Goal: Book appointment/travel/reservation

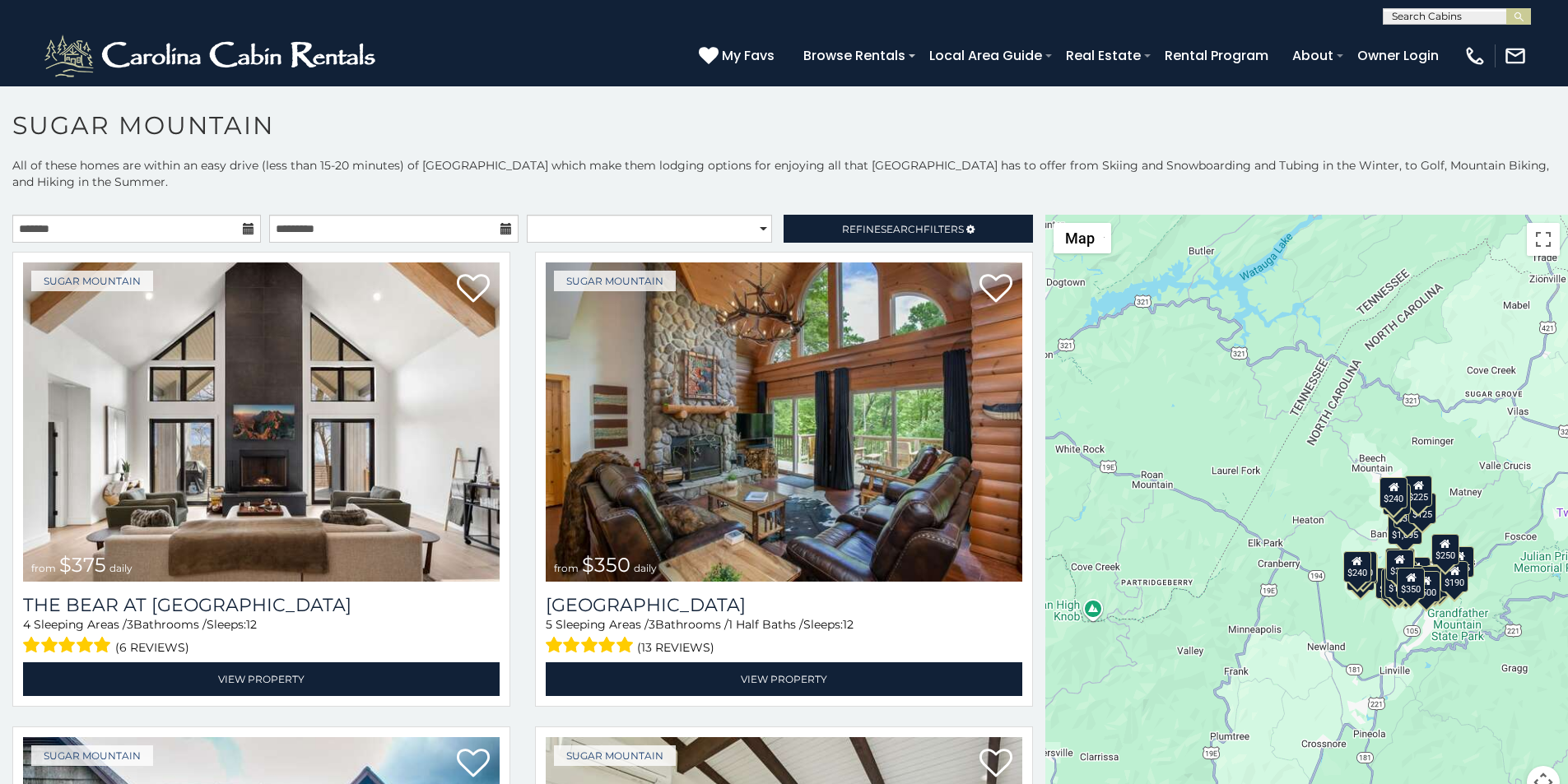
scroll to position [7, 0]
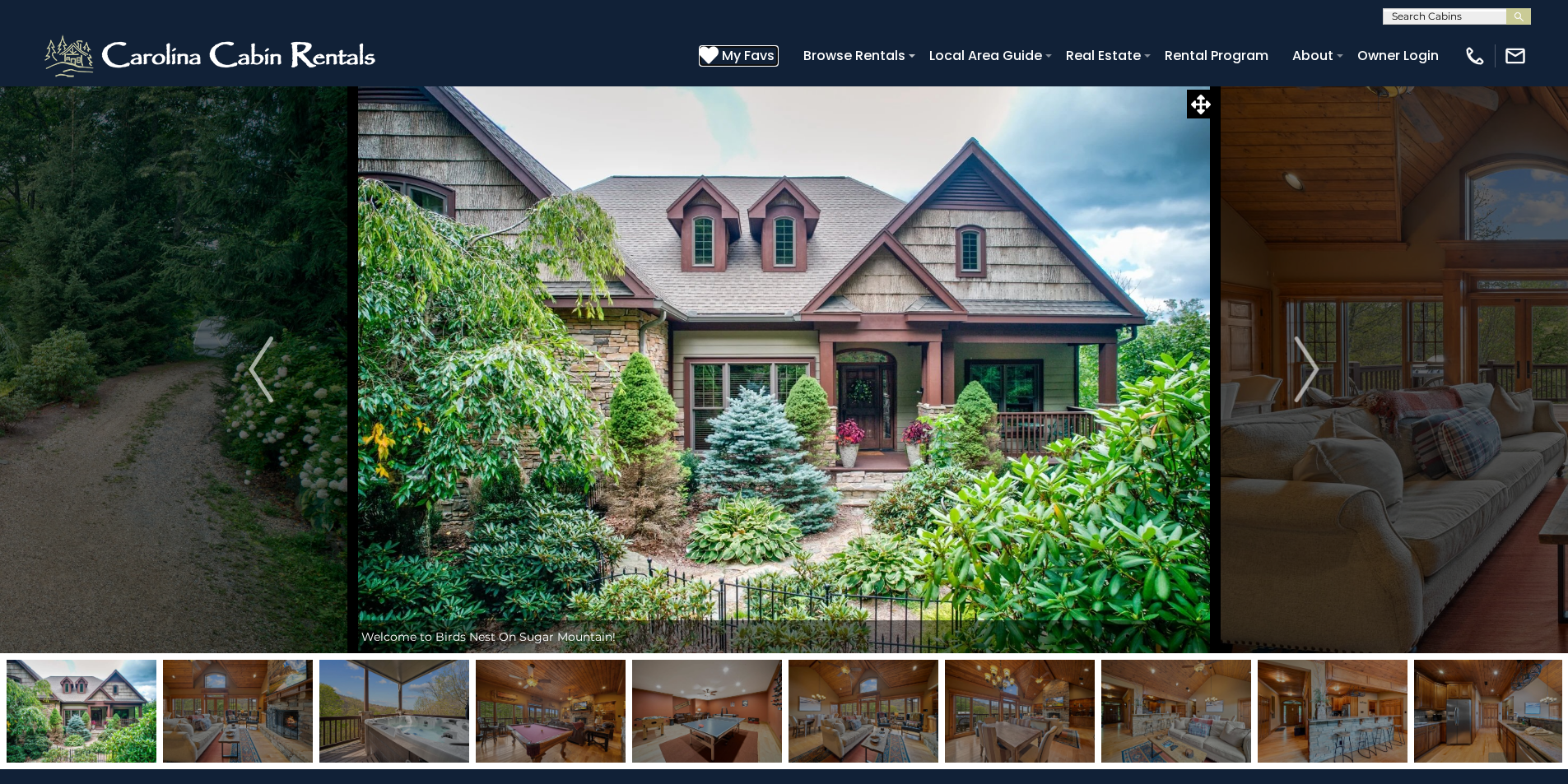
click at [719, 50] on icon at bounding box center [709, 55] width 20 height 20
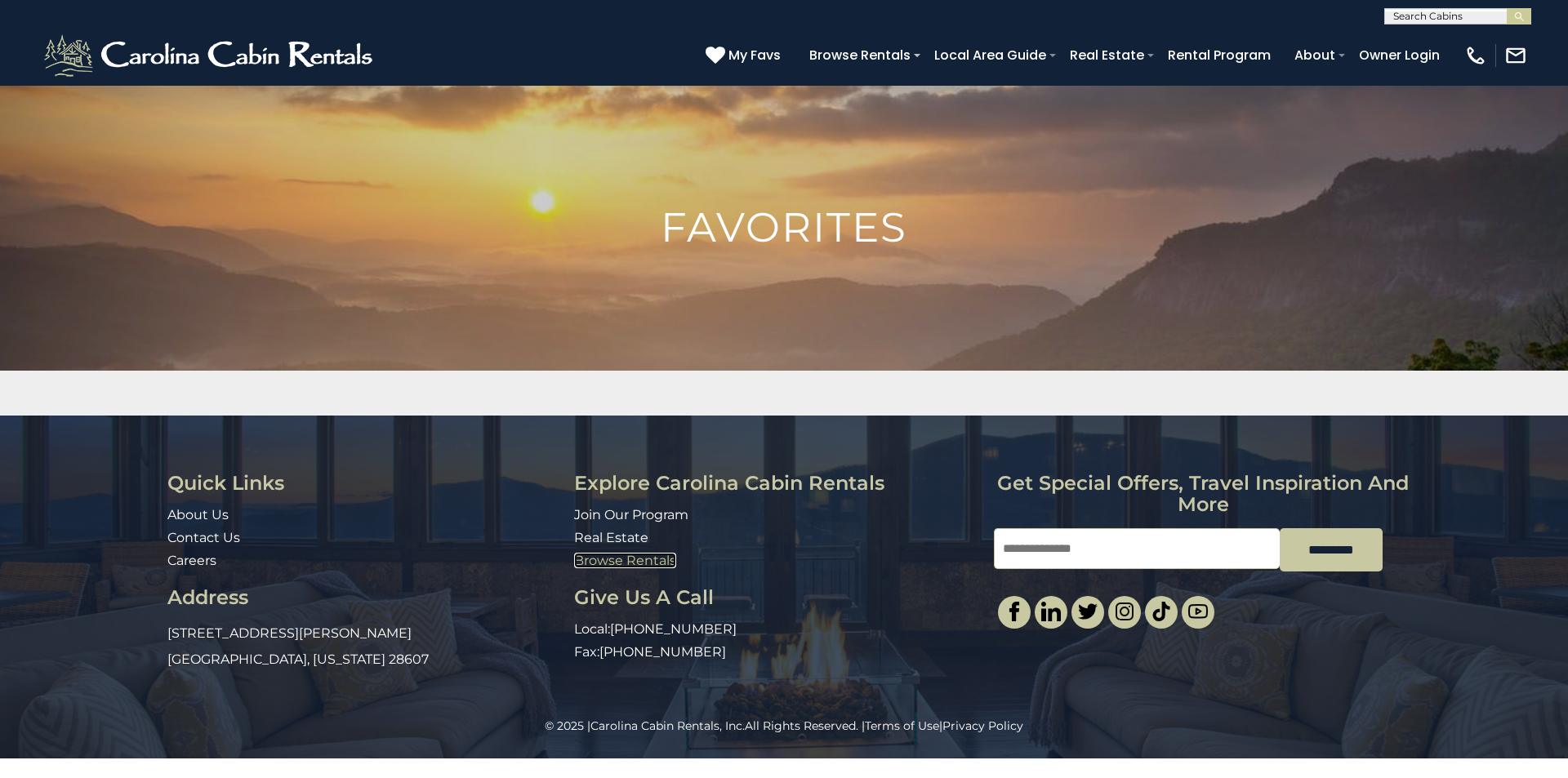
click at [591, 556] on link "Browse Rentals" at bounding box center [625, 561] width 102 height 16
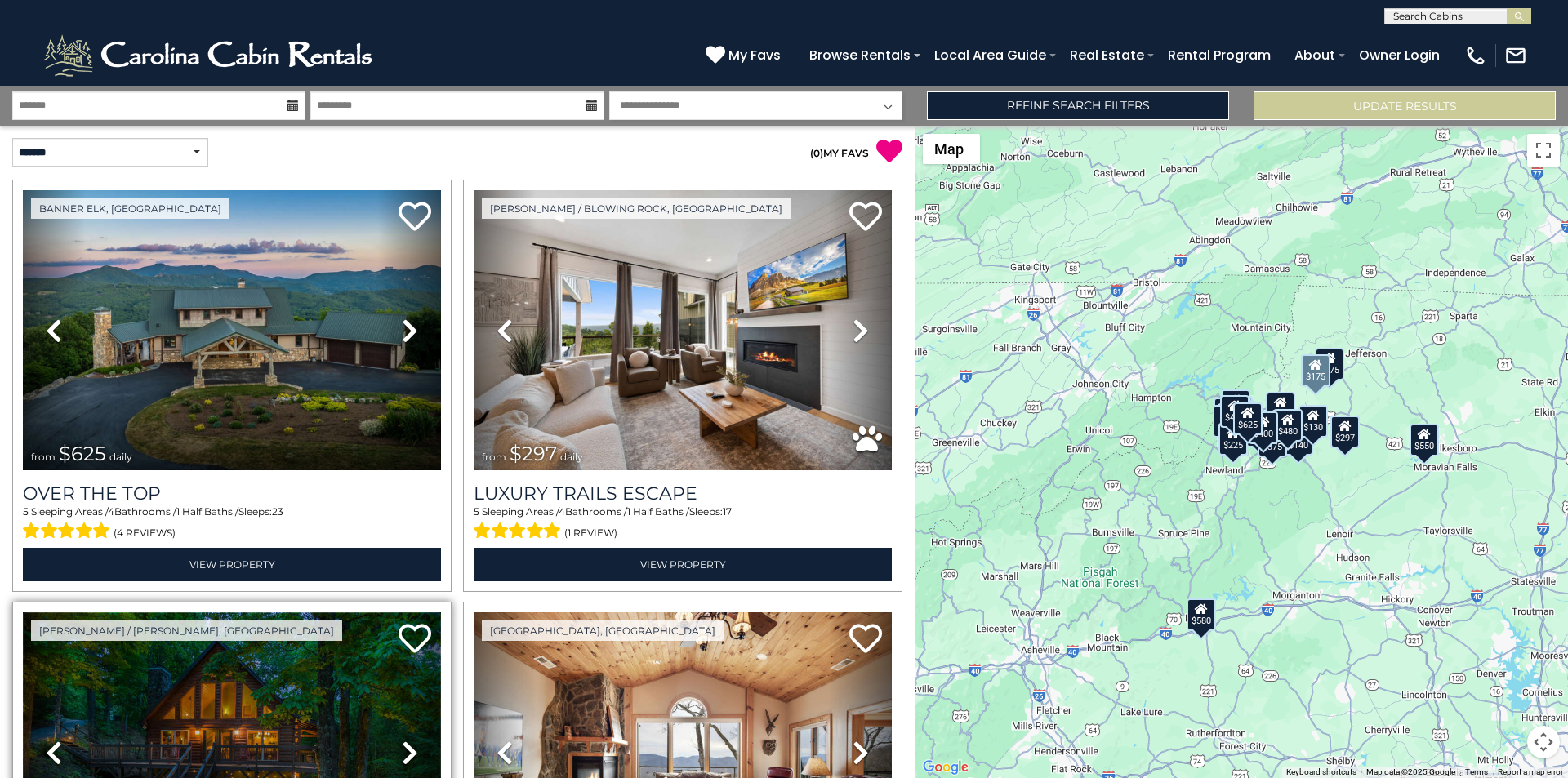
click at [107, 774] on img at bounding box center [232, 752] width 418 height 280
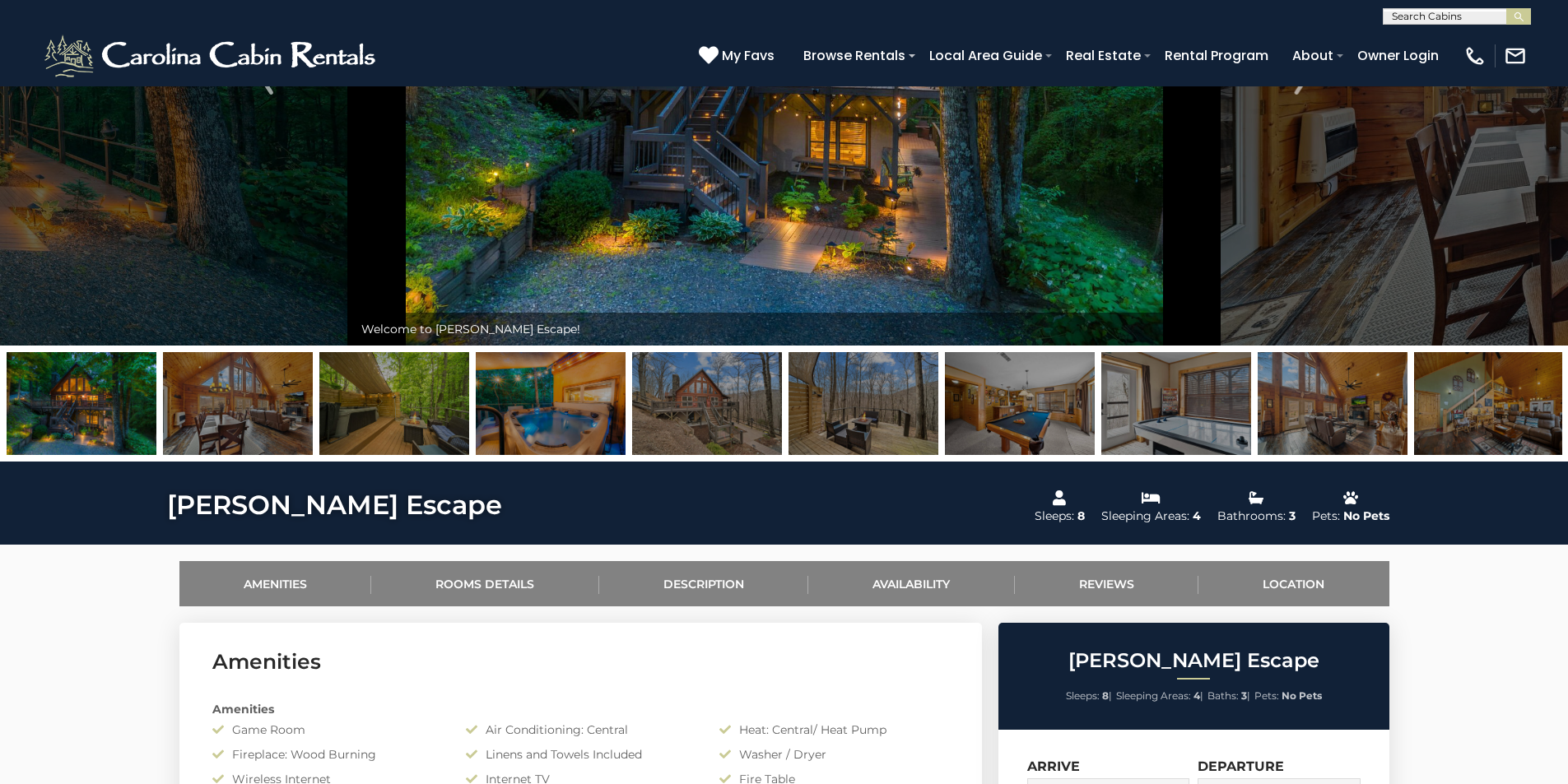
scroll to position [309, 0]
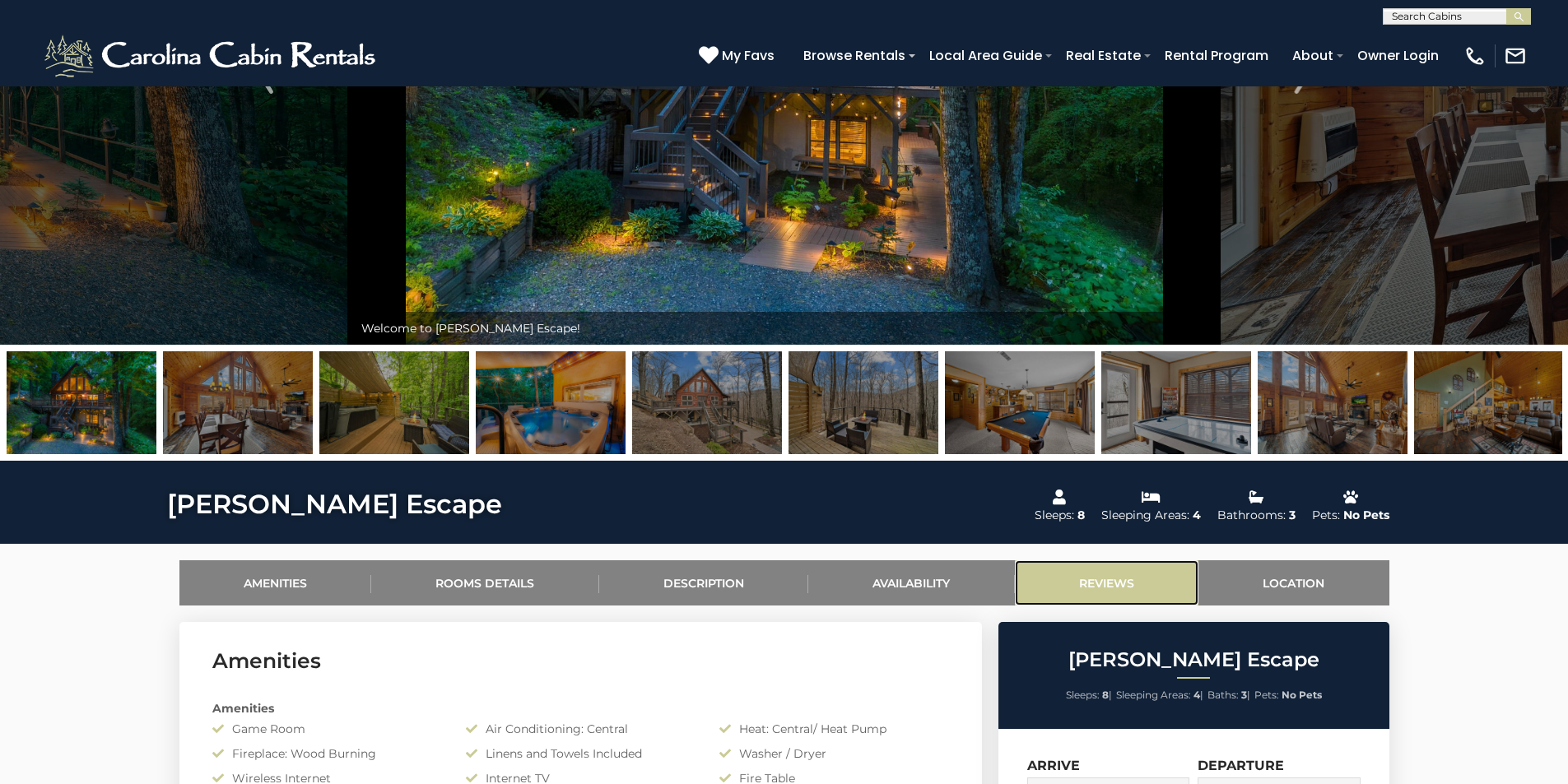
click at [1034, 565] on link "Reviews" at bounding box center [1107, 583] width 185 height 45
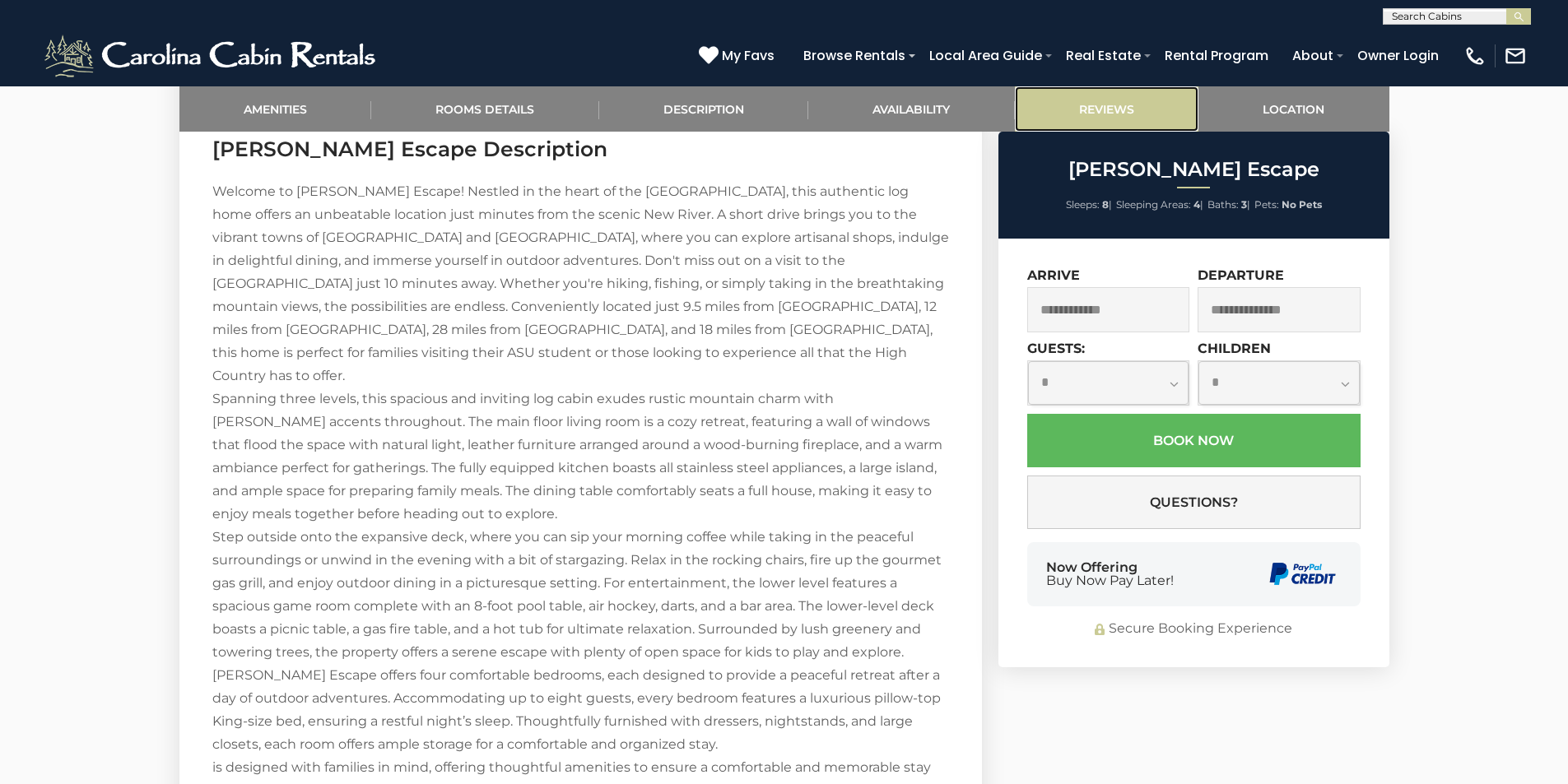
scroll to position [3118, 0]
